Goal: Transaction & Acquisition: Subscribe to service/newsletter

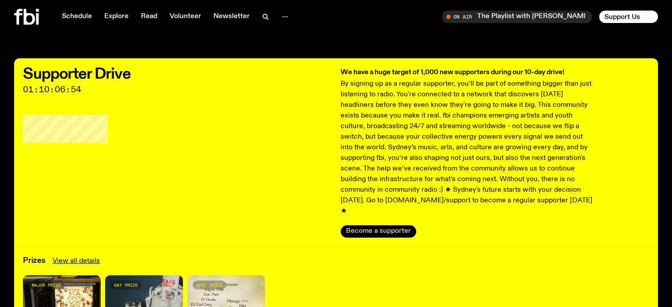
click at [392, 225] on button "Become a supporter" at bounding box center [379, 231] width 76 height 12
click at [72, 256] on link "View all details" at bounding box center [76, 261] width 47 height 11
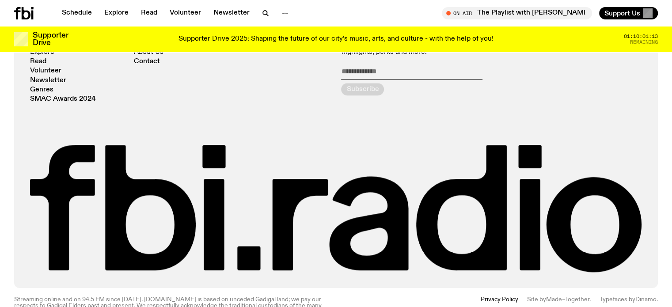
scroll to position [1092, 0]
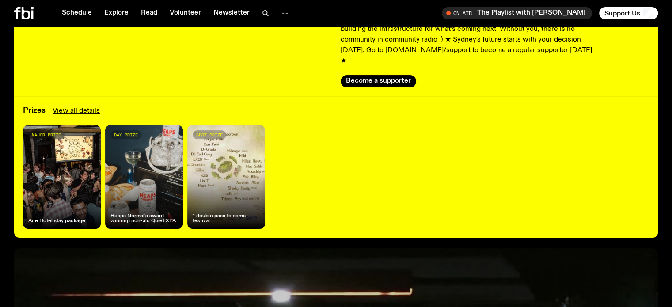
scroll to position [170, 0]
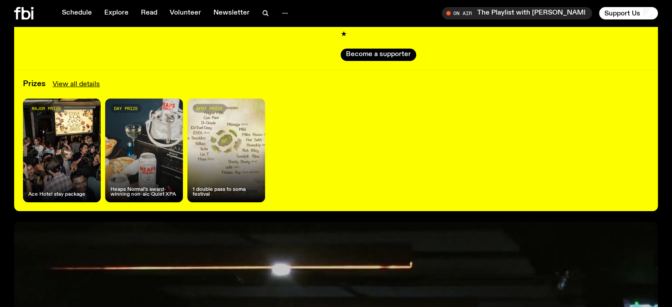
click at [58, 145] on div "major prize Ace Hotel stay package" at bounding box center [62, 151] width 78 height 104
click at [44, 106] on div "major prize Ace Hotel stay package" at bounding box center [62, 151] width 78 height 104
click at [81, 188] on div "major prize Ace Hotel stay package" at bounding box center [62, 151] width 78 height 104
click at [141, 160] on div "day prize Heaps Normal's award-winning non-alc Quiet XPA" at bounding box center [144, 151] width 78 height 104
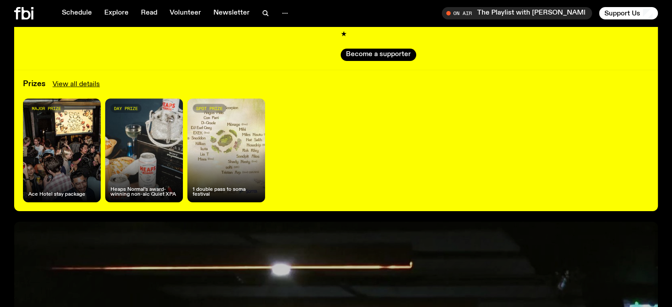
click at [197, 161] on div "spot prize 1 double pass to soma festival" at bounding box center [226, 151] width 78 height 104
click at [88, 79] on link "View all details" at bounding box center [76, 84] width 47 height 11
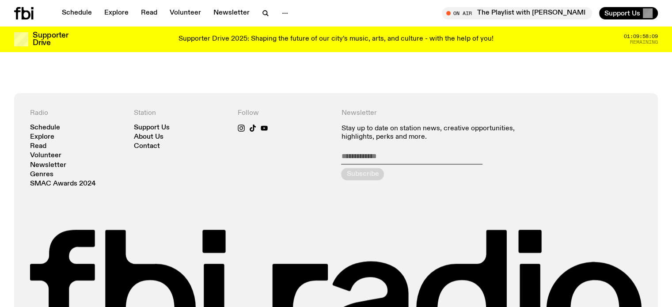
scroll to position [1003, 0]
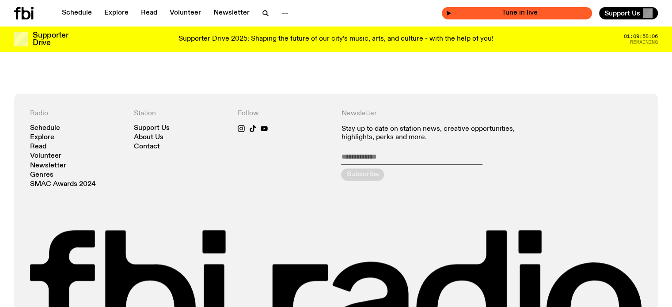
click at [521, 12] on span "Tune in live" at bounding box center [520, 13] width 136 height 7
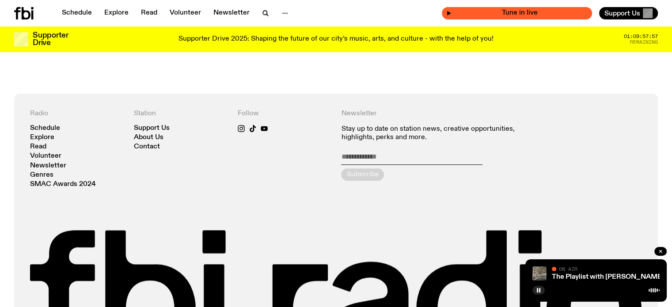
click at [521, 12] on span "Tune in live" at bounding box center [520, 13] width 136 height 7
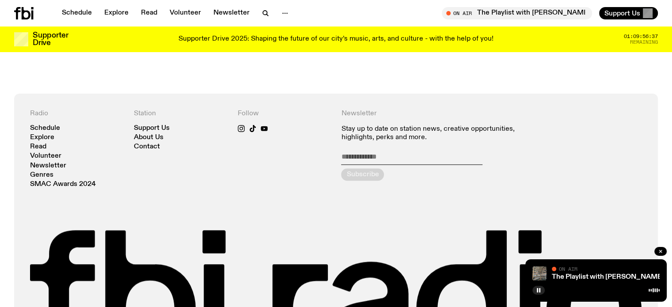
click at [485, 94] on div "Radio Schedule Explore Read Volunteer Newsletter Genres SMAC Awards 2024 Statio…" at bounding box center [336, 234] width 644 height 280
click at [662, 253] on icon "button" at bounding box center [660, 251] width 5 height 5
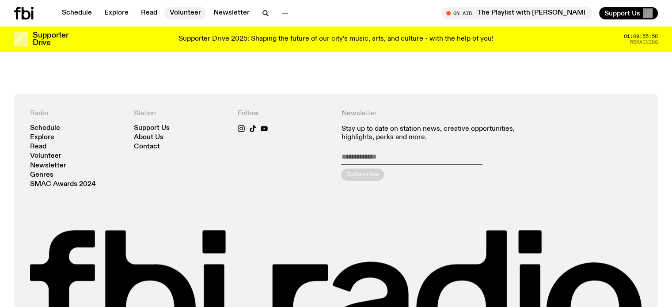
click at [191, 9] on link "Volunteer" at bounding box center [185, 13] width 42 height 12
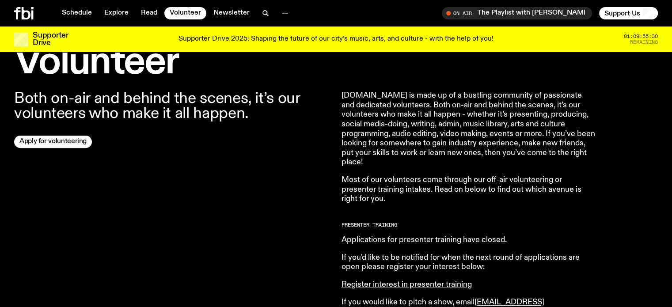
scroll to position [272, 0]
click at [626, 15] on span "Support Us" at bounding box center [623, 13] width 36 height 8
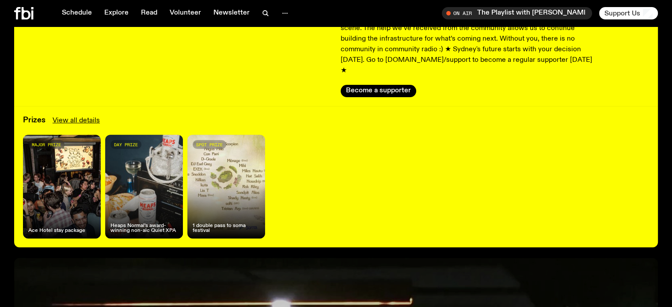
scroll to position [134, 0]
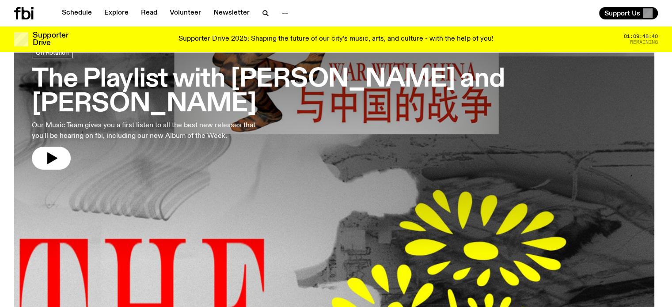
scroll to position [58, 0]
click at [46, 147] on button "button" at bounding box center [51, 158] width 39 height 23
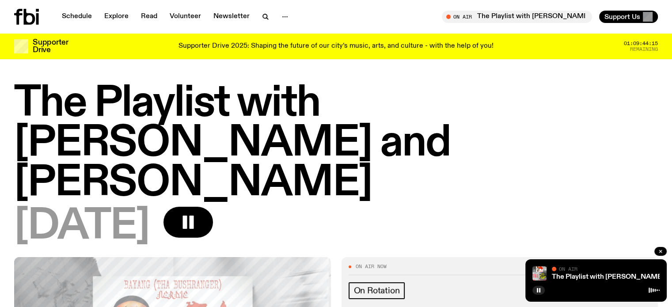
click at [485, 207] on div "[DATE]" at bounding box center [336, 227] width 644 height 40
click at [456, 207] on div "[DATE]" at bounding box center [336, 227] width 644 height 40
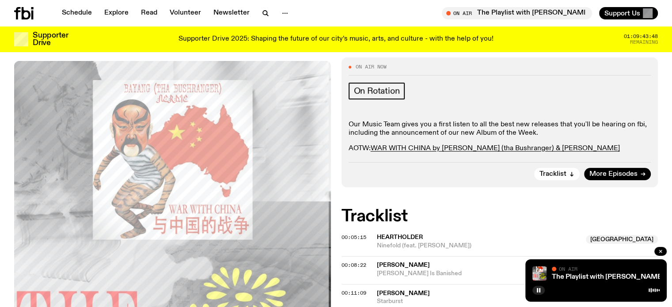
scroll to position [198, 0]
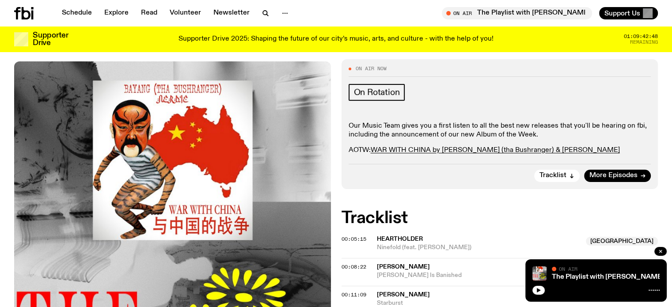
scroll to position [191, 0]
click at [539, 291] on icon "button" at bounding box center [539, 290] width 4 height 4
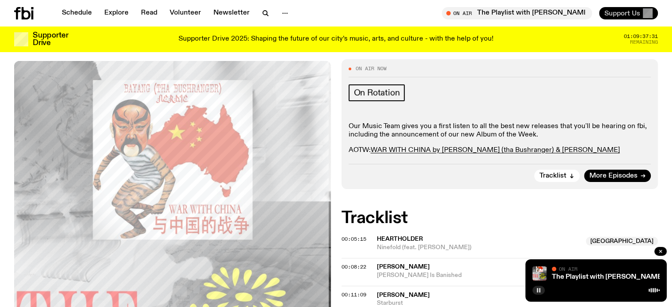
click at [617, 19] on button "Support Us" at bounding box center [629, 13] width 59 height 12
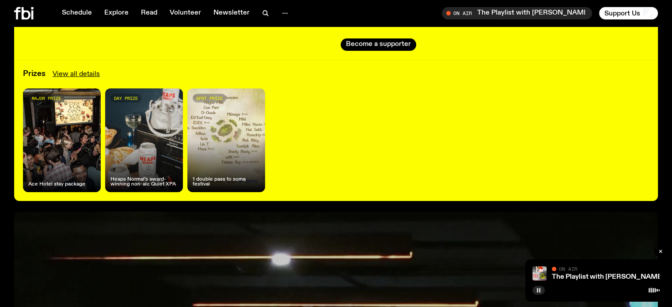
scroll to position [181, 0]
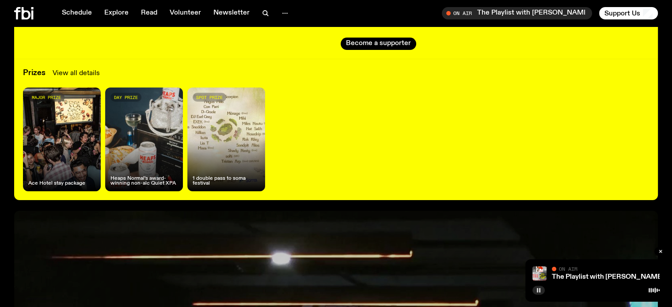
click at [96, 68] on link "View all details" at bounding box center [76, 73] width 47 height 11
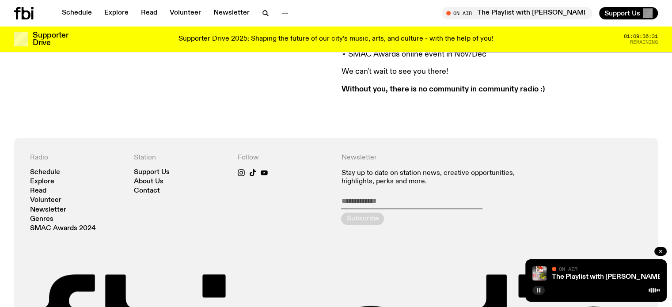
scroll to position [959, 0]
click at [353, 138] on div "Radio Schedule Explore Read Volunteer Newsletter Genres SMAC Awards 2024 Statio…" at bounding box center [336, 278] width 644 height 280
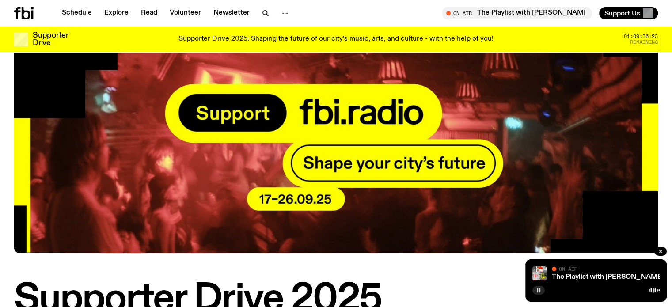
scroll to position [0, 0]
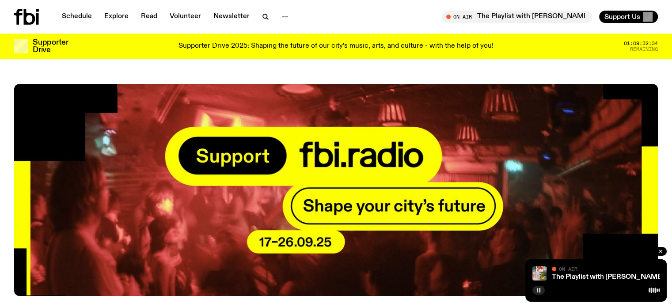
click at [659, 129] on div "Supporter Drive 2025" at bounding box center [336, 222] width 672 height 276
click at [79, 15] on link "Schedule" at bounding box center [77, 17] width 41 height 12
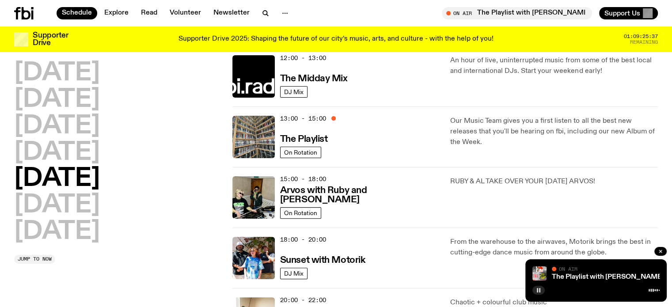
scroll to position [216, 0]
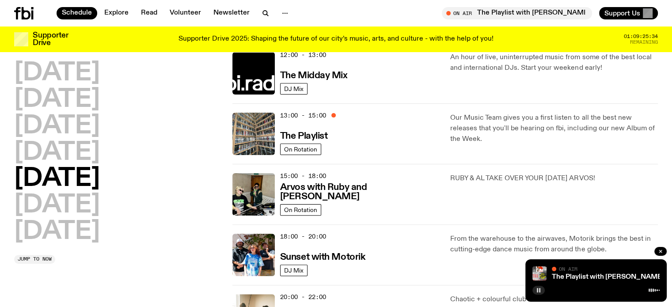
drag, startPoint x: 345, startPoint y: 205, endPoint x: 538, endPoint y: 147, distance: 201.6
click at [538, 147] on div "Our Music Team gives you a first listen to all the best new releases that you'l…" at bounding box center [555, 134] width 208 height 42
